Goal: Connect with others: Connect with others

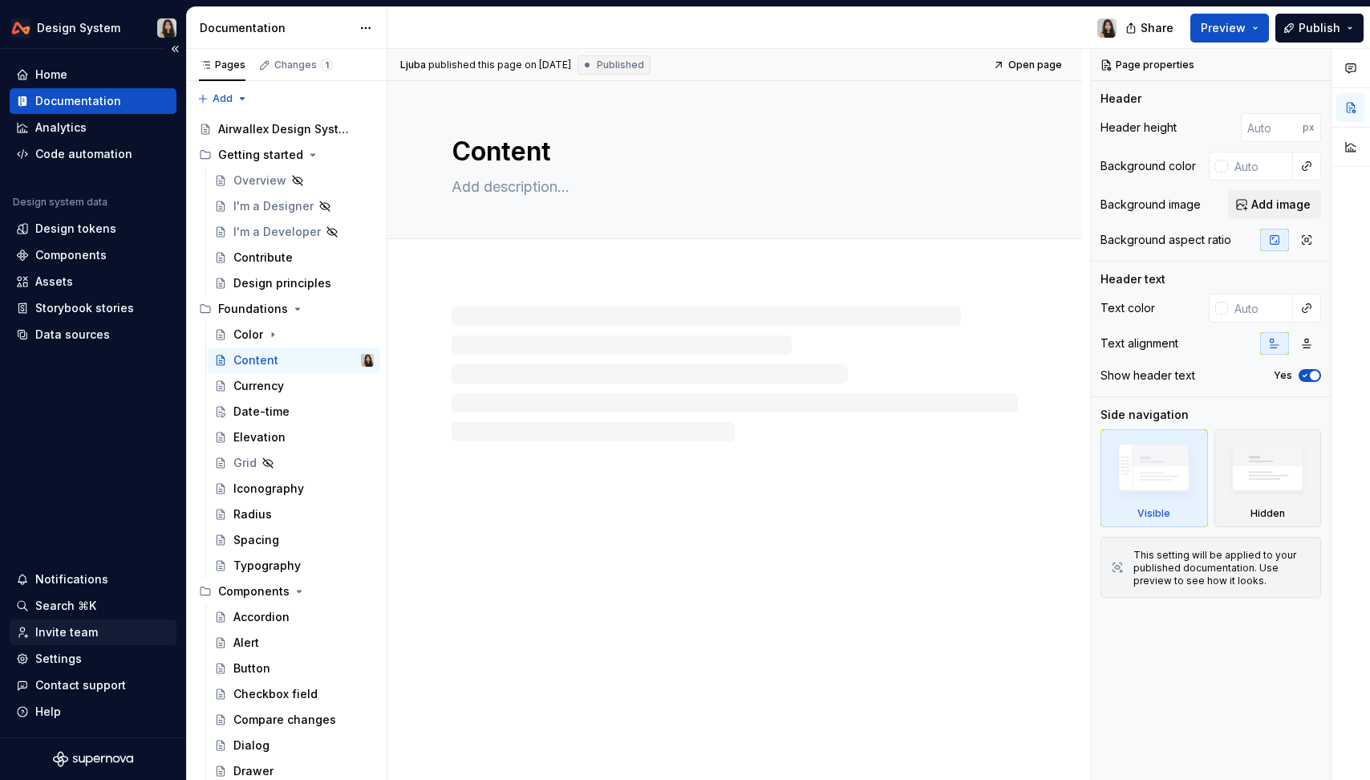
type textarea "*"
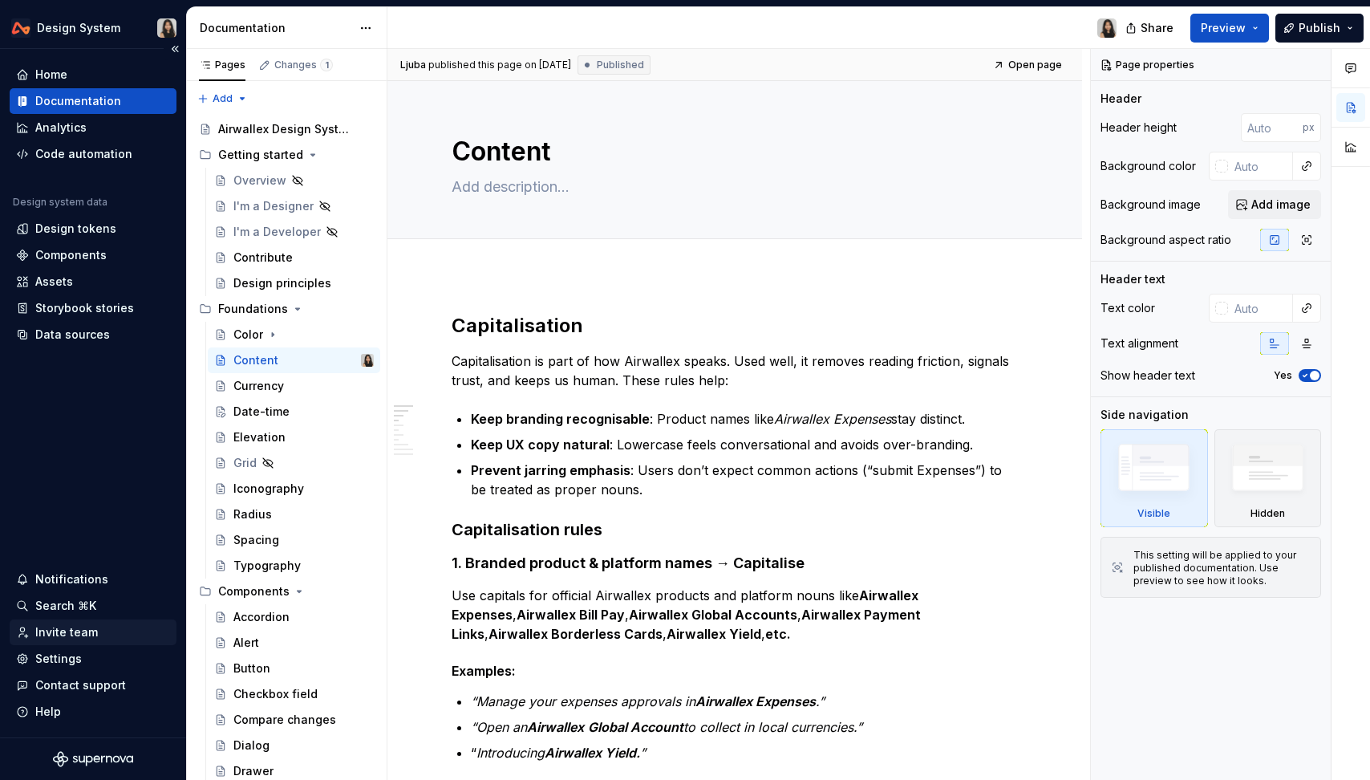
click at [86, 636] on div "Invite team" at bounding box center [66, 632] width 63 height 16
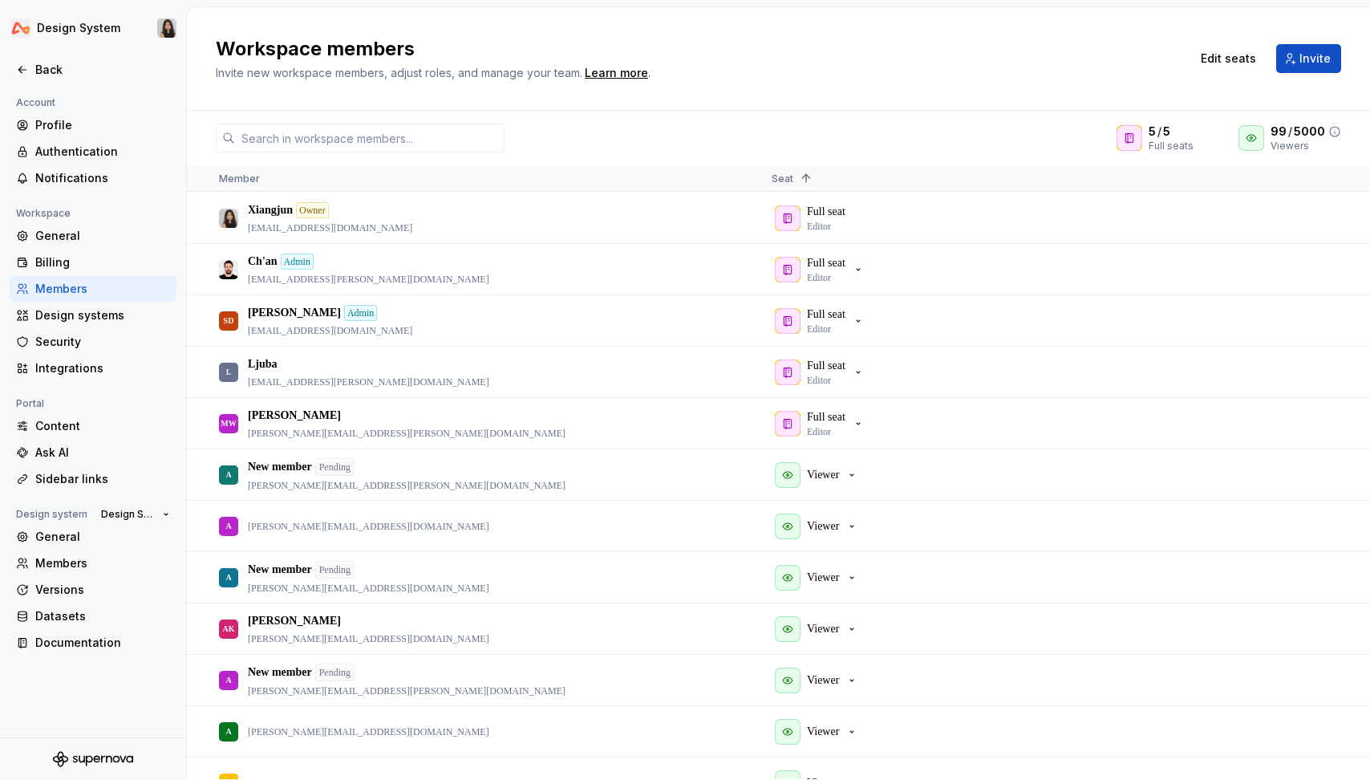
click at [1309, 133] on span "5000" at bounding box center [1309, 132] width 31 height 16
drag, startPoint x: 1278, startPoint y: 132, endPoint x: 1313, endPoint y: 132, distance: 35.3
click at [1313, 132] on div "99 / 5000" at bounding box center [1305, 132] width 71 height 16
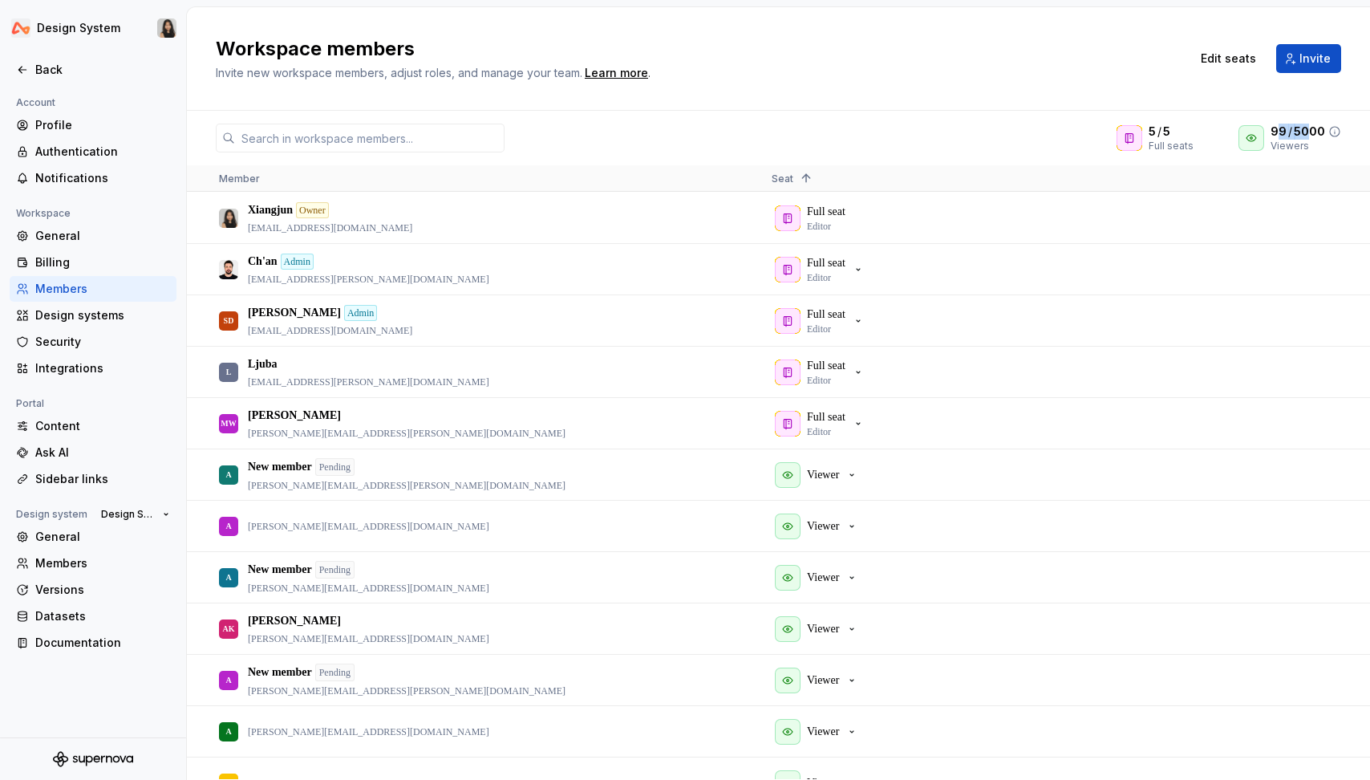
click at [1313, 132] on span "5000" at bounding box center [1309, 132] width 31 height 16
click at [1336, 132] on icon at bounding box center [1334, 131] width 13 height 13
click at [1304, 131] on span "5000" at bounding box center [1309, 132] width 31 height 16
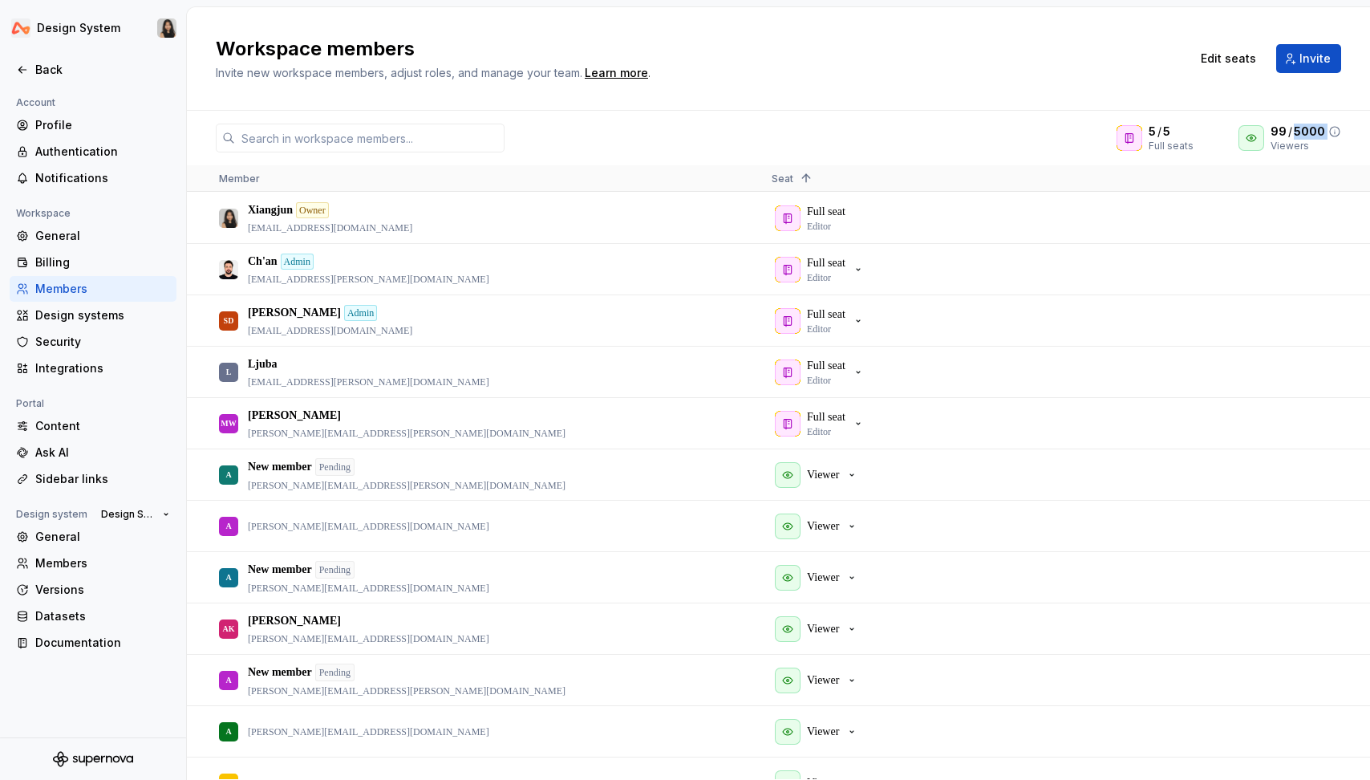
click at [1304, 131] on span "5000" at bounding box center [1309, 132] width 31 height 16
click at [838, 674] on p "Viewer" at bounding box center [823, 680] width 32 height 16
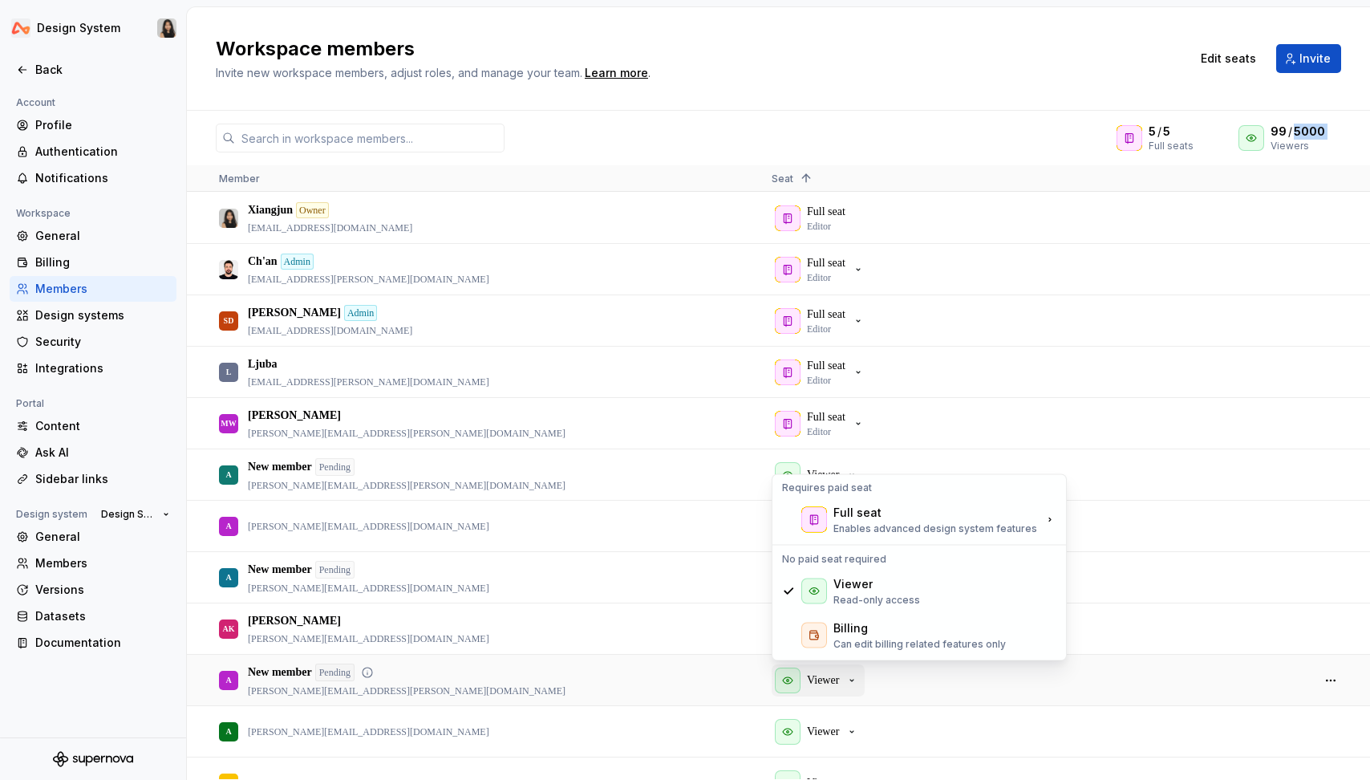
click at [838, 674] on p "Viewer" at bounding box center [823, 680] width 32 height 16
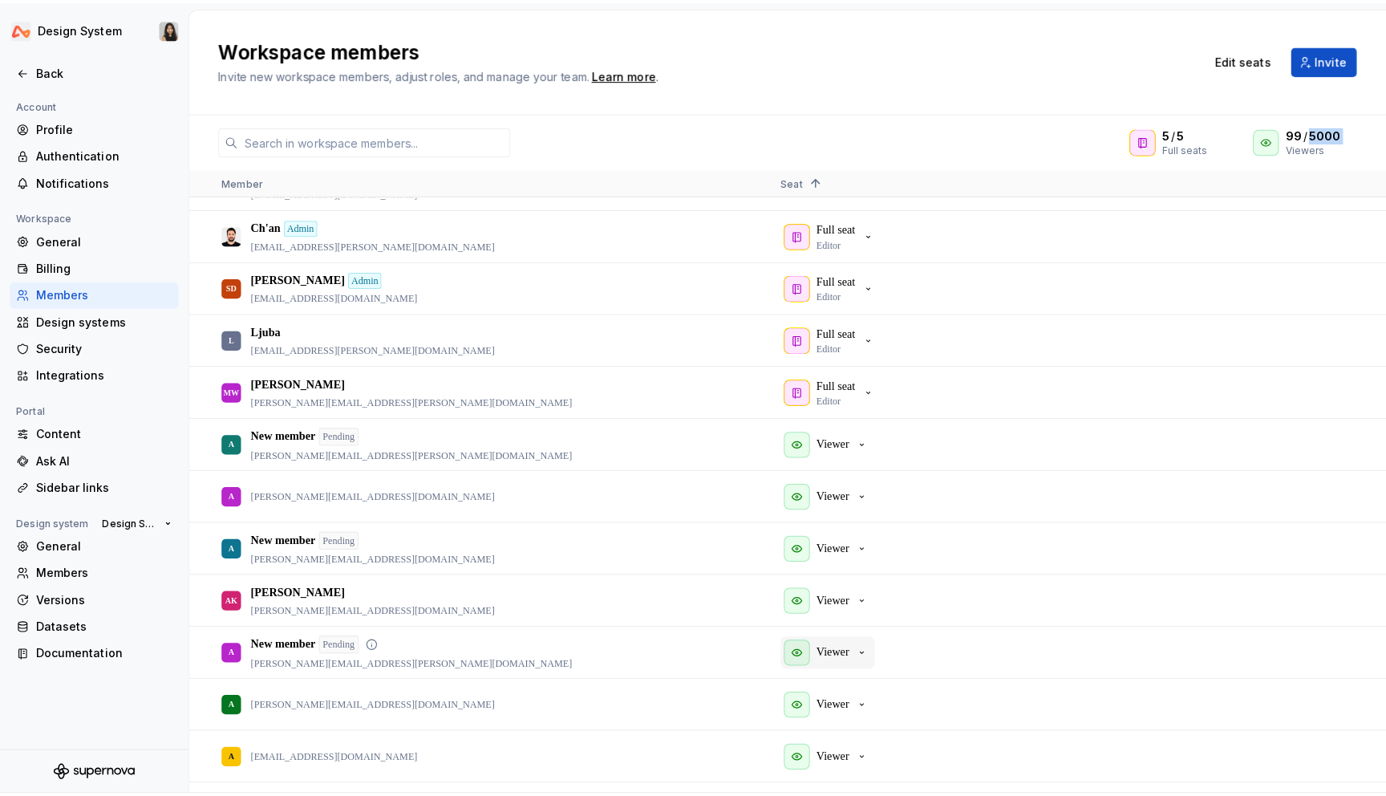
scroll to position [39, 0]
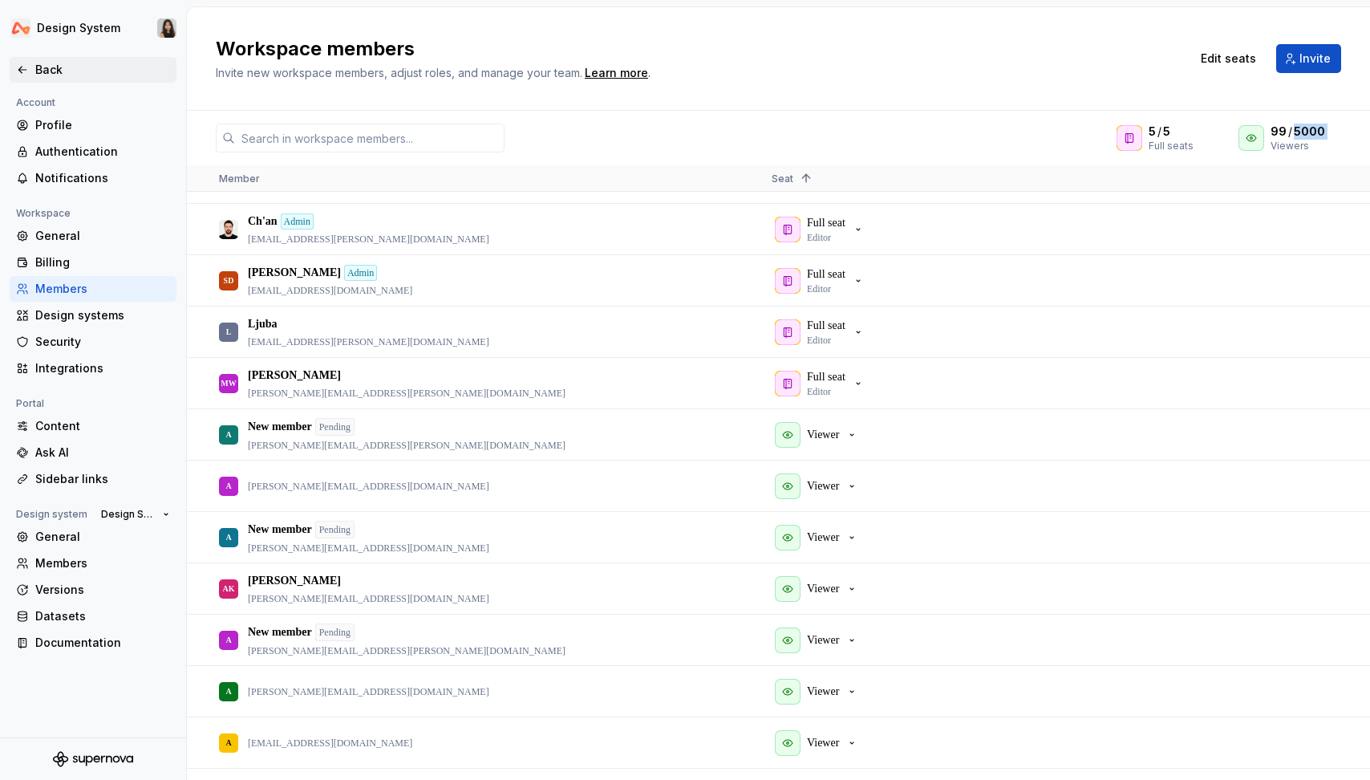
click at [50, 76] on div "Back" at bounding box center [102, 70] width 135 height 16
